Goal: Navigation & Orientation: Find specific page/section

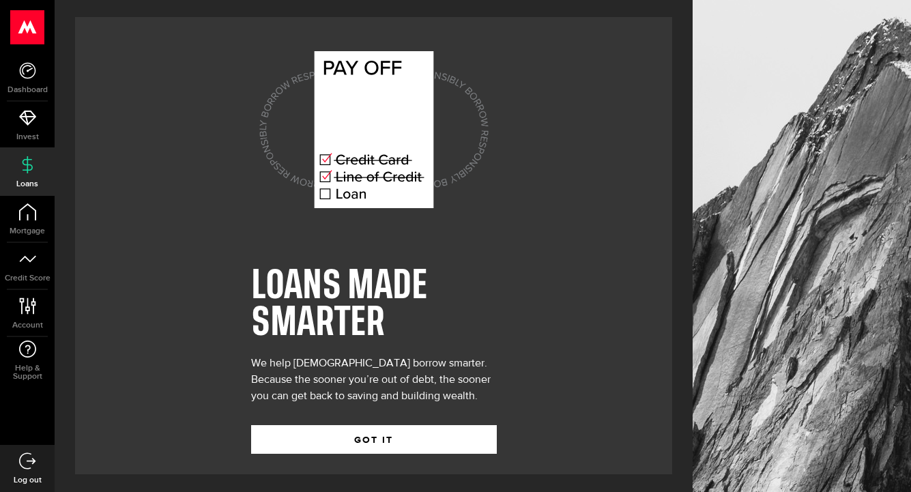
scroll to position [2, 0]
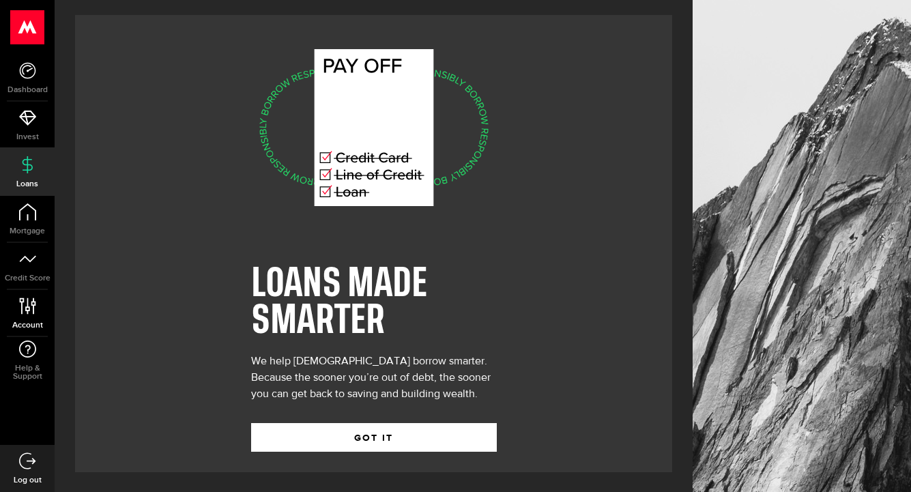
click at [23, 317] on link "Account Compte" at bounding box center [27, 313] width 55 height 46
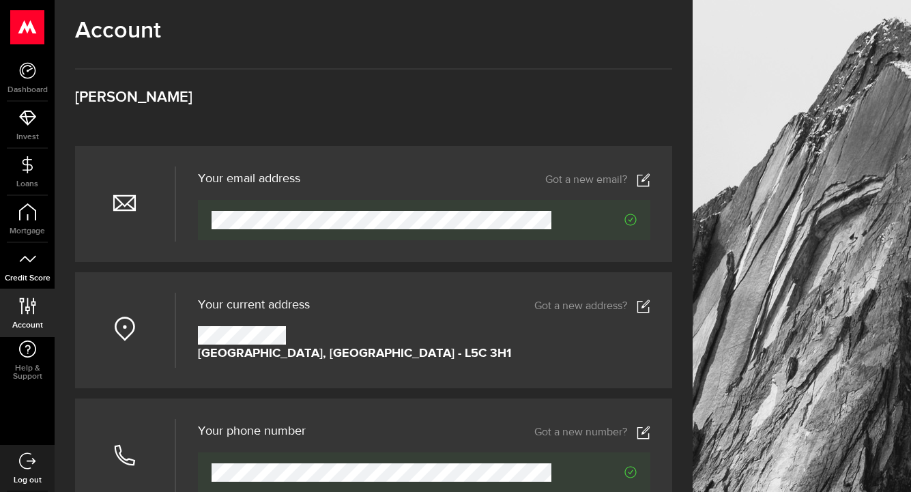
click at [38, 274] on span "Credit Score" at bounding box center [27, 278] width 55 height 8
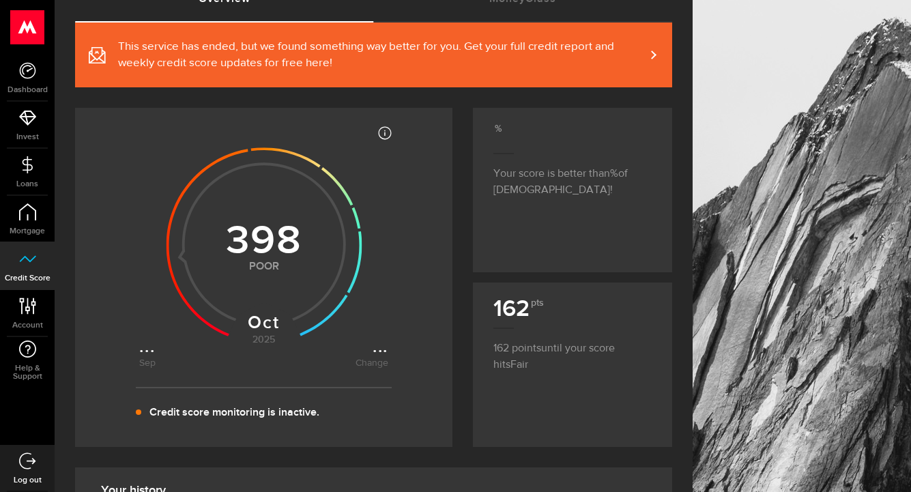
scroll to position [100, 0]
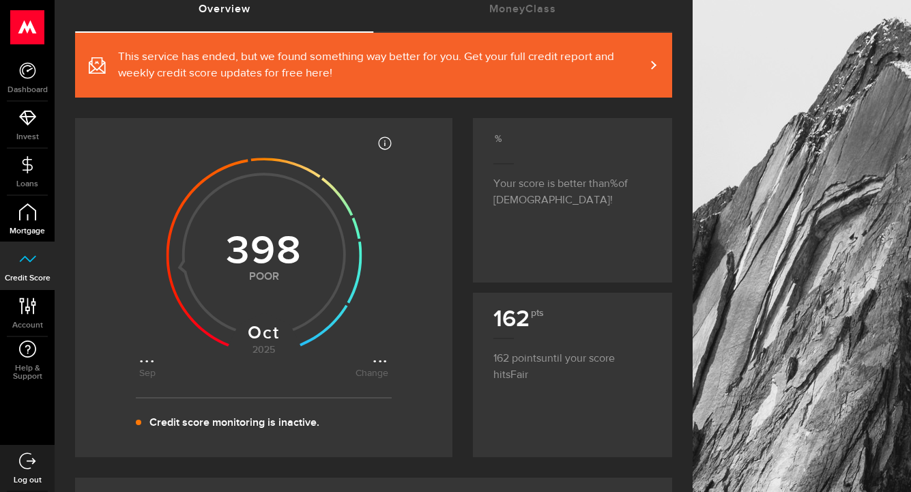
click at [28, 220] on link "Mortgage" at bounding box center [27, 219] width 55 height 46
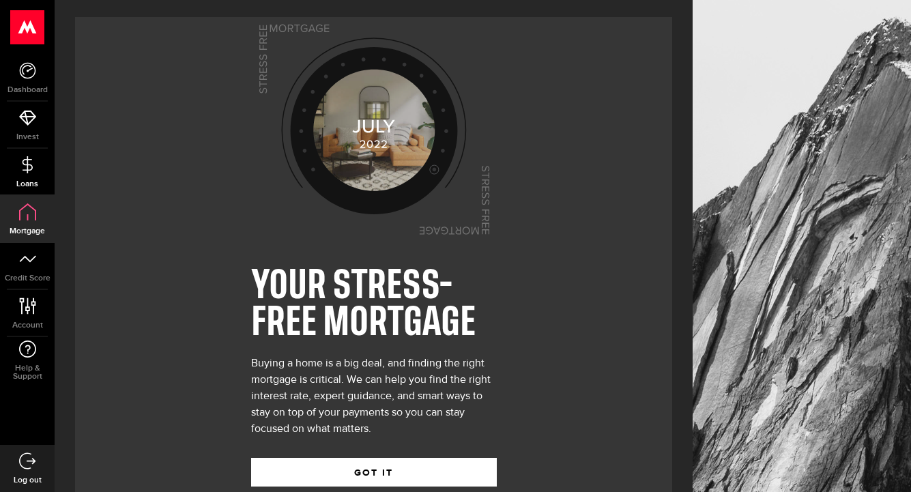
click at [34, 169] on icon at bounding box center [27, 164] width 17 height 17
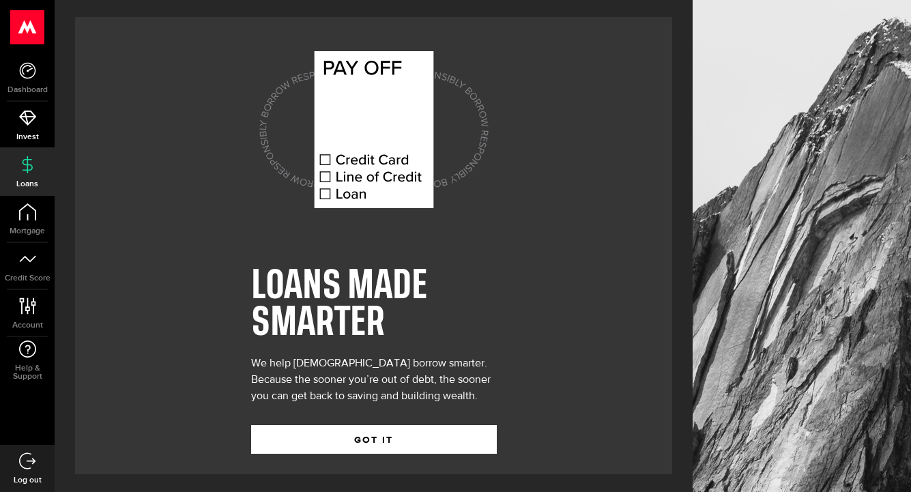
click at [36, 122] on link "Invest" at bounding box center [27, 125] width 55 height 46
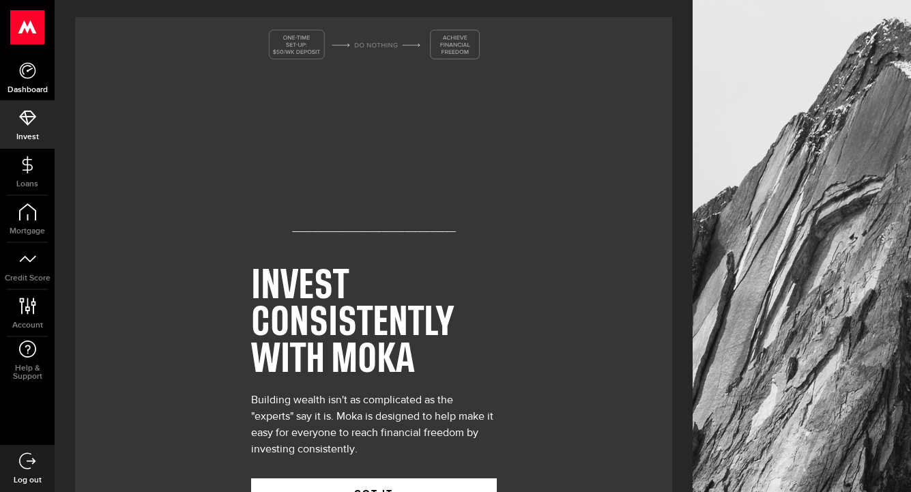
click at [35, 81] on link "Dashboard" at bounding box center [27, 78] width 55 height 46
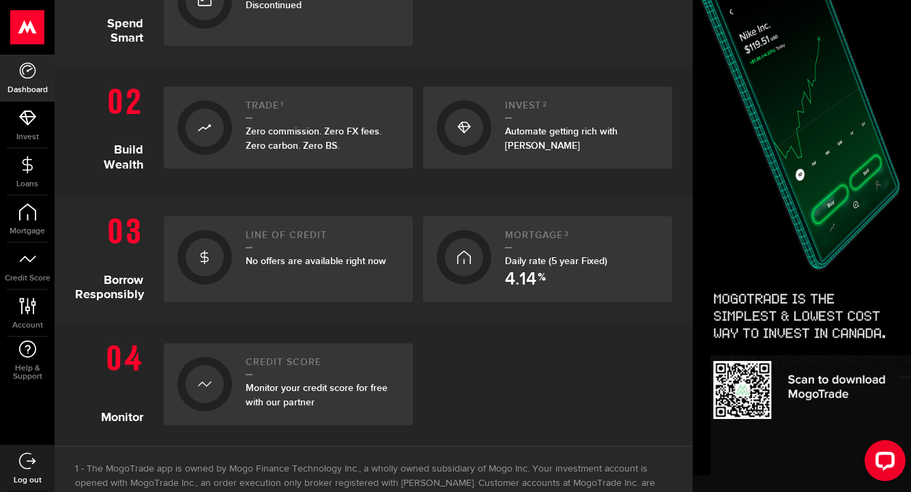
scroll to position [376, 0]
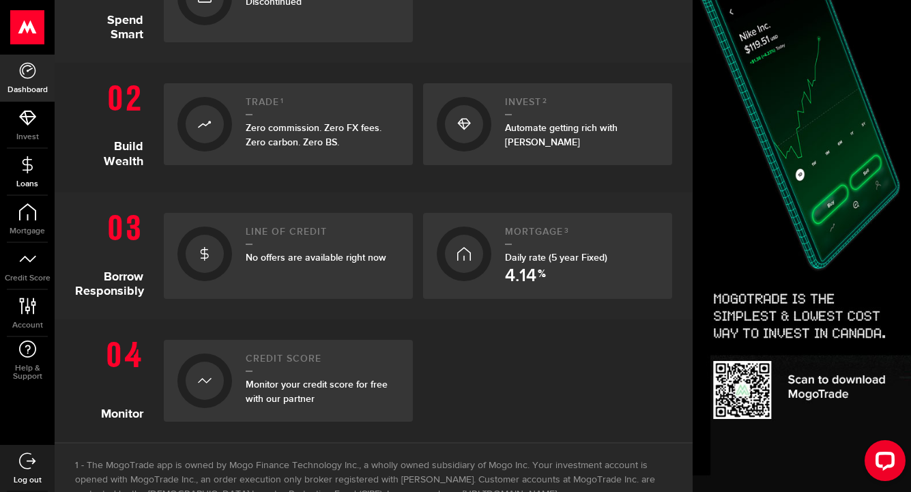
click at [35, 178] on link "Loans" at bounding box center [27, 172] width 55 height 46
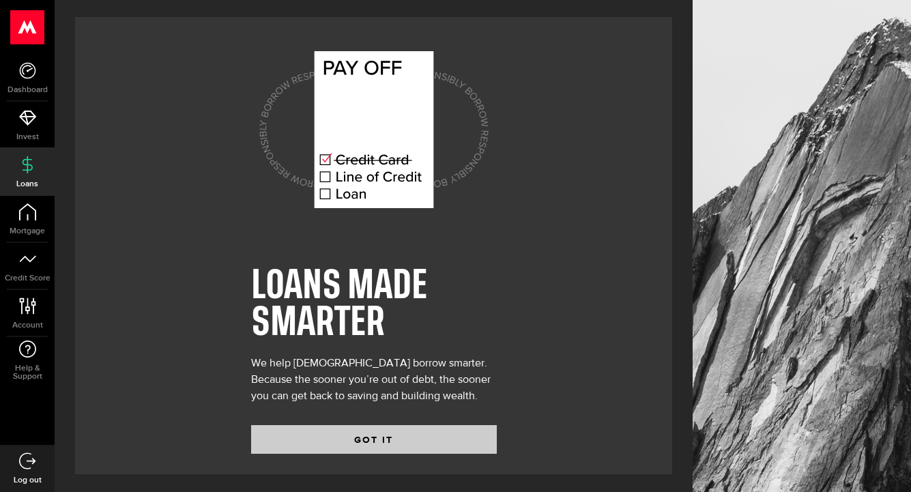
scroll to position [2, 0]
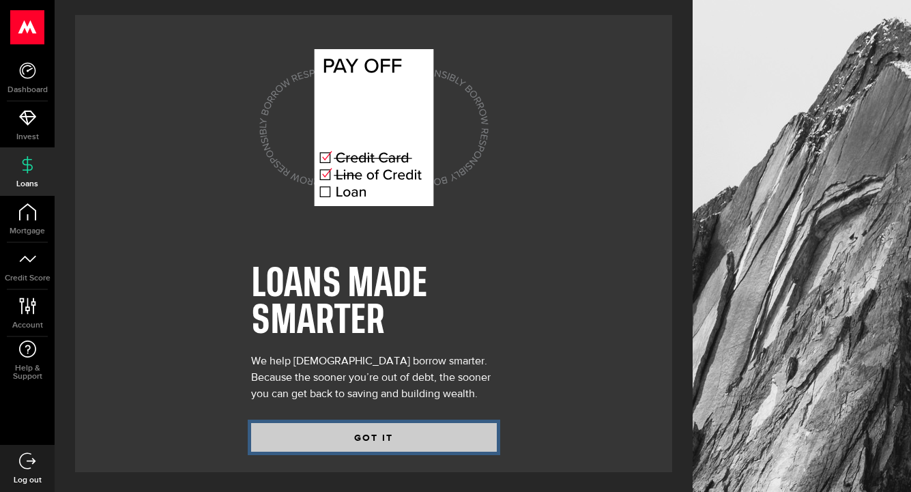
click at [286, 433] on button "GOT IT" at bounding box center [374, 437] width 246 height 29
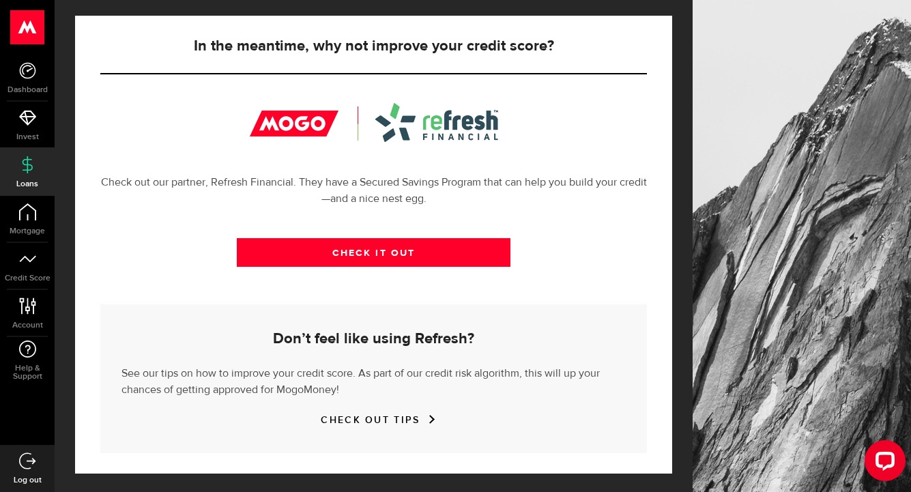
scroll to position [454, 0]
